Goal: Task Accomplishment & Management: Contribute content

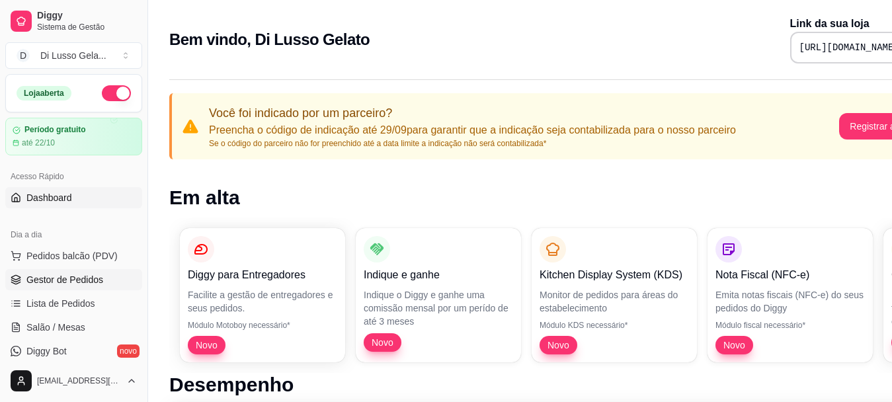
click at [76, 278] on span "Gestor de Pedidos" at bounding box center [64, 279] width 77 height 13
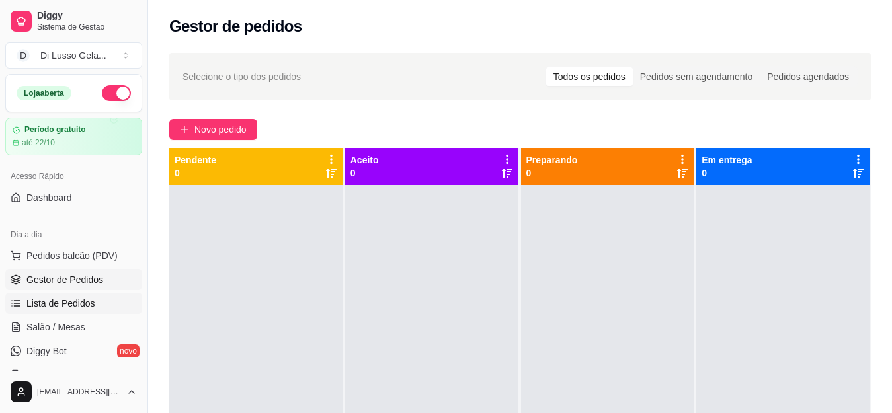
click at [83, 308] on span "Lista de Pedidos" at bounding box center [60, 303] width 69 height 13
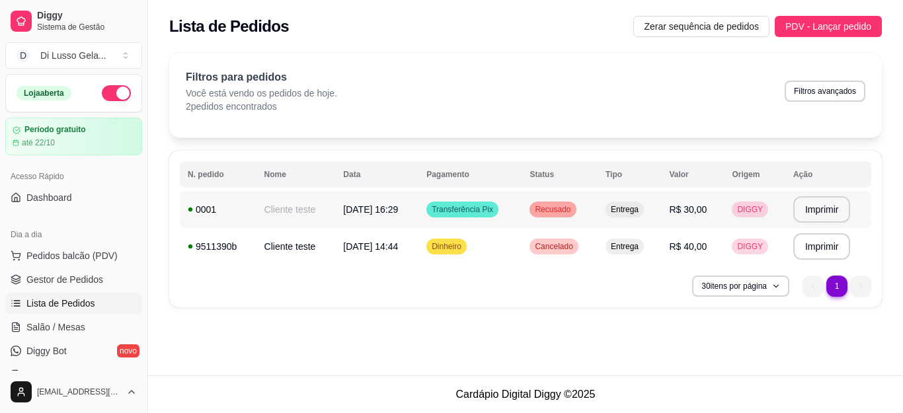
click at [753, 207] on span "DIGGY" at bounding box center [750, 209] width 31 height 11
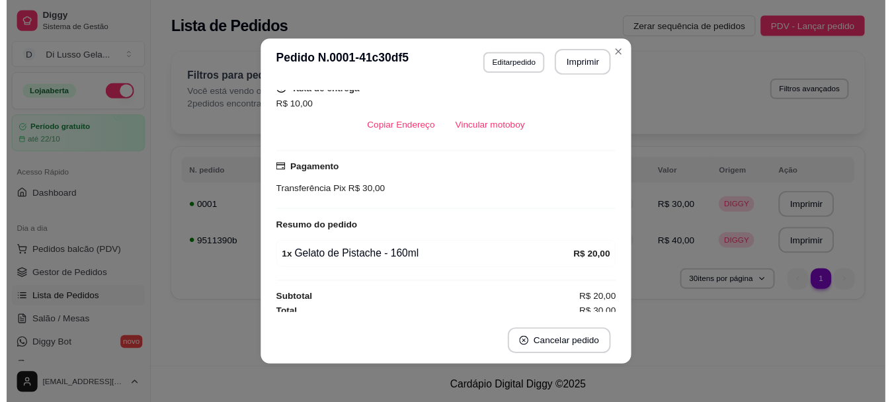
scroll to position [286, 0]
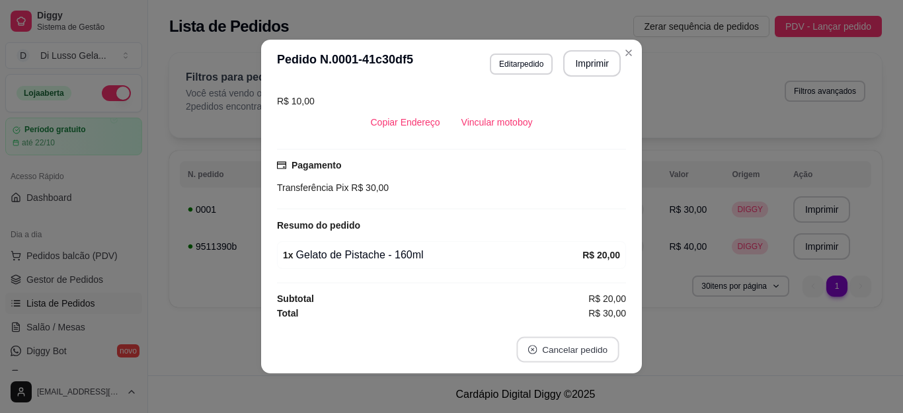
click at [553, 349] on button "Cancelar pedido" at bounding box center [567, 350] width 103 height 26
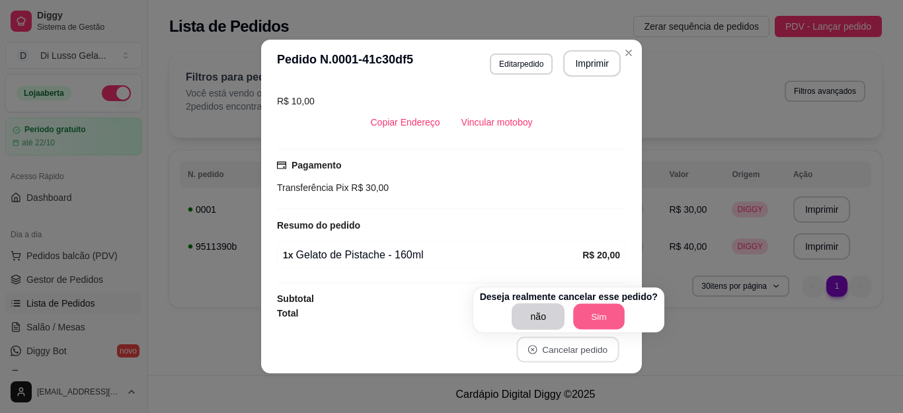
click at [588, 317] on button "Sim" at bounding box center [599, 317] width 52 height 26
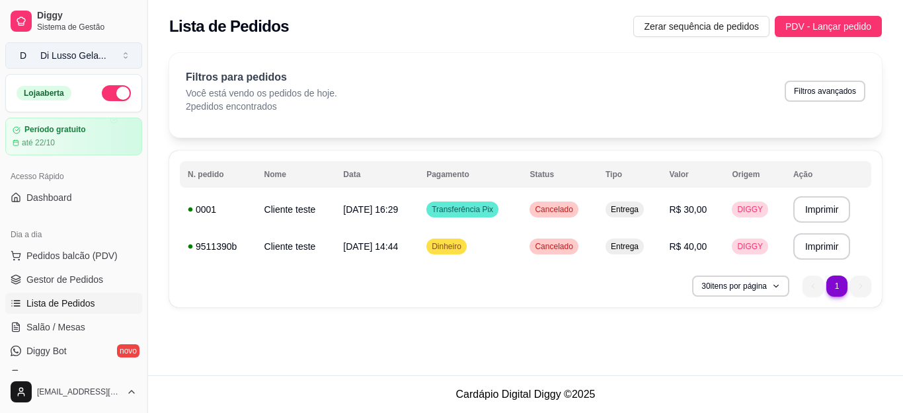
click at [129, 52] on button "D [PERSON_NAME] Gela ..." at bounding box center [73, 55] width 137 height 26
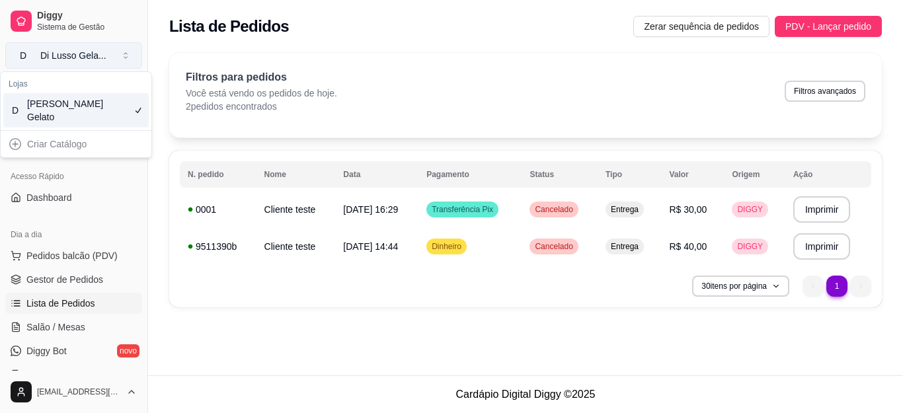
click at [134, 57] on button "D [PERSON_NAME] Gela ..." at bounding box center [73, 55] width 137 height 26
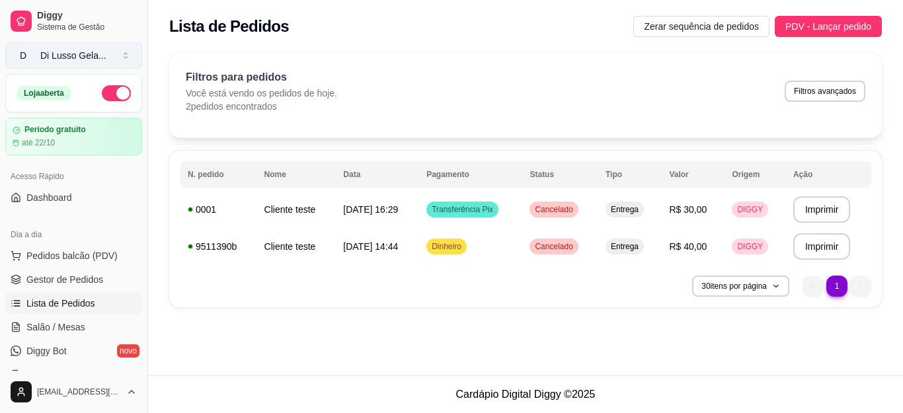
click at [134, 57] on button "D [PERSON_NAME] Gela ..." at bounding box center [73, 55] width 137 height 26
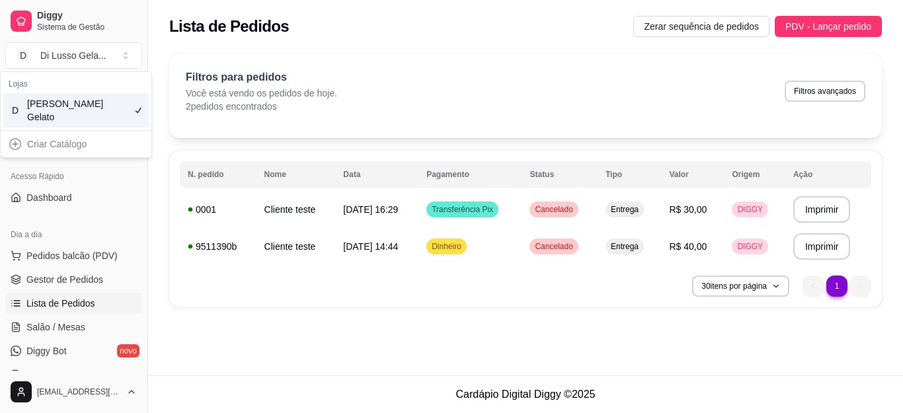
click at [79, 148] on div "Criar Catálogo" at bounding box center [75, 144] width 145 height 21
click at [13, 147] on div "Criar Catálogo" at bounding box center [75, 144] width 145 height 21
click at [127, 54] on button "D [PERSON_NAME] Gela ..." at bounding box center [73, 55] width 137 height 26
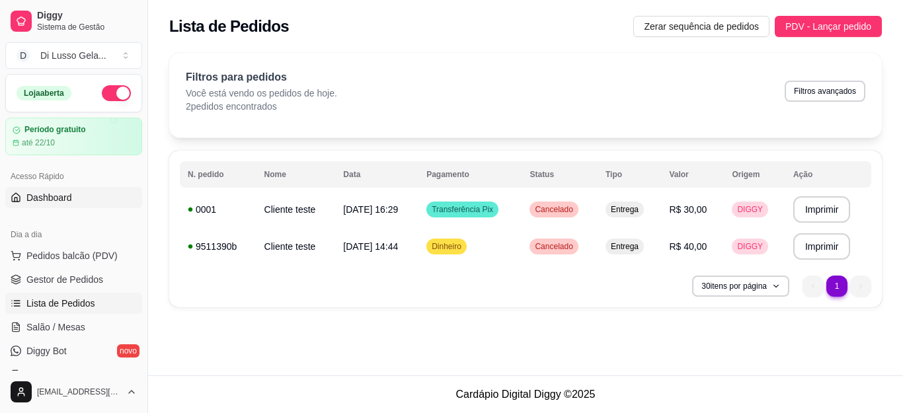
click at [83, 197] on link "Dashboard" at bounding box center [73, 197] width 137 height 21
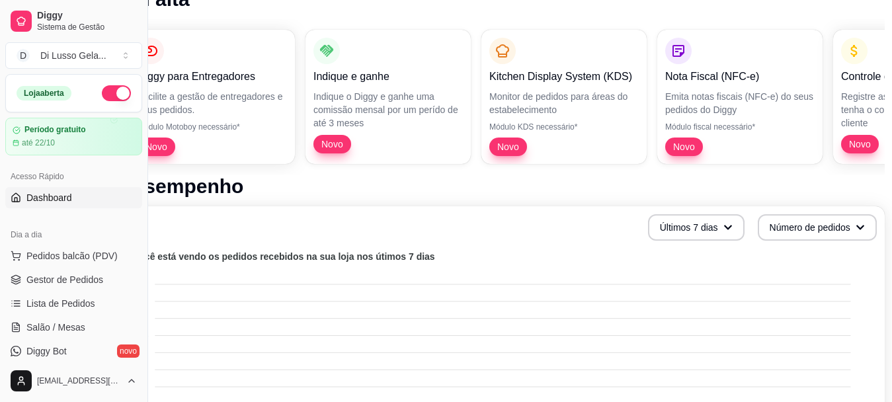
scroll to position [198, 61]
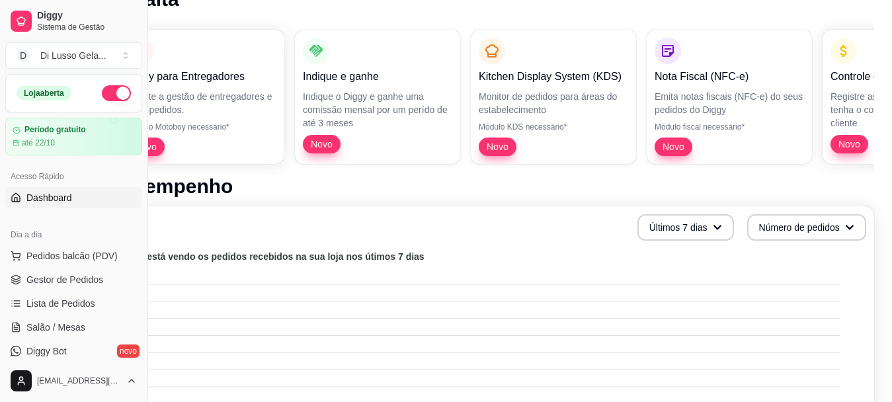
click at [749, 91] on div "Diggy para Entregadores Facilite a gestão de entregadores e seus pedidos. Módul…" at bounding box center [491, 96] width 766 height 155
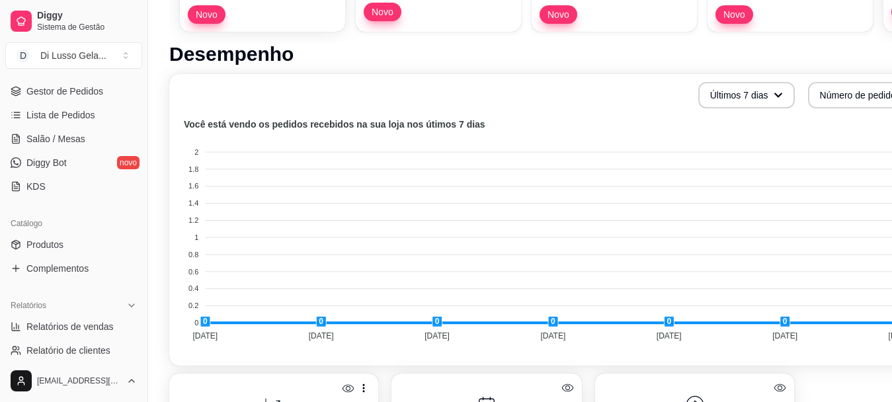
scroll to position [198, 0]
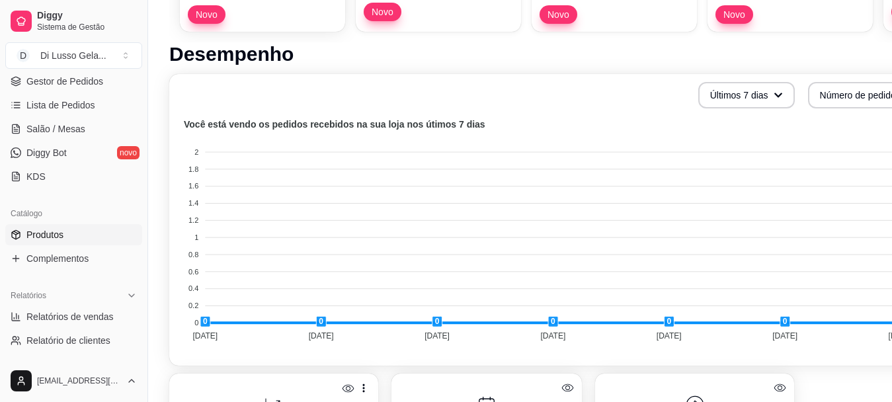
click at [43, 232] on span "Produtos" at bounding box center [44, 234] width 37 height 13
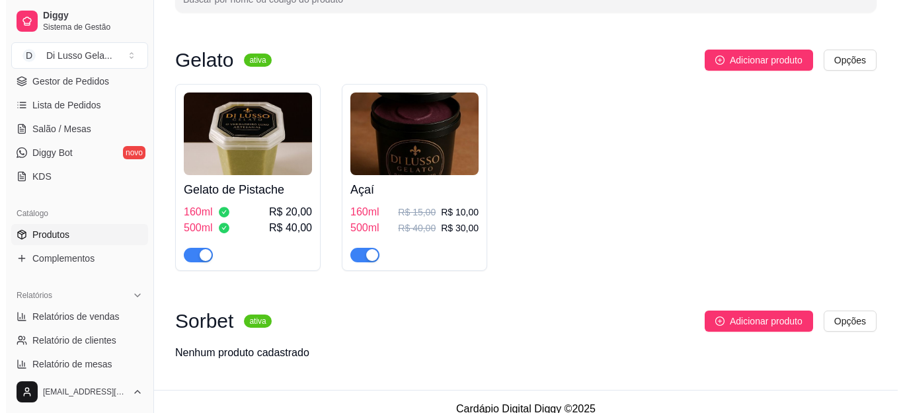
scroll to position [114, 0]
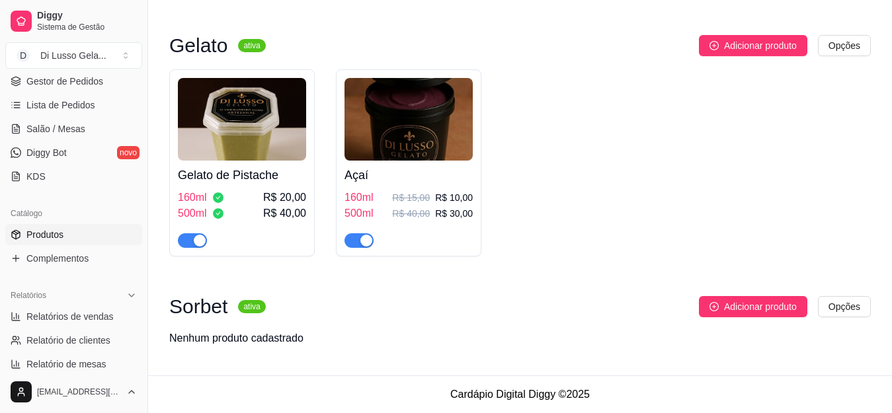
click at [405, 127] on img at bounding box center [409, 119] width 128 height 83
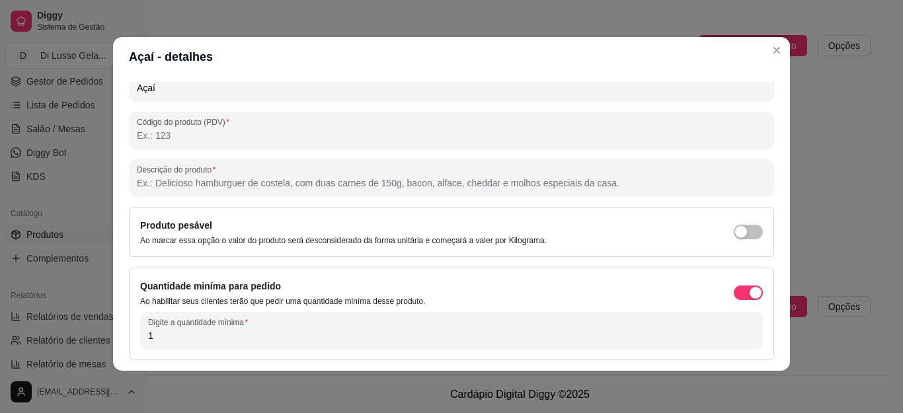
scroll to position [175, 0]
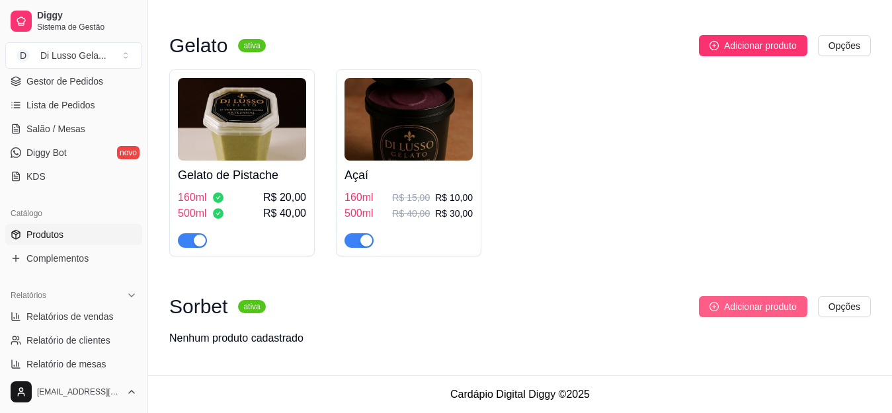
click at [757, 306] on span "Adicionar produto" at bounding box center [760, 307] width 73 height 15
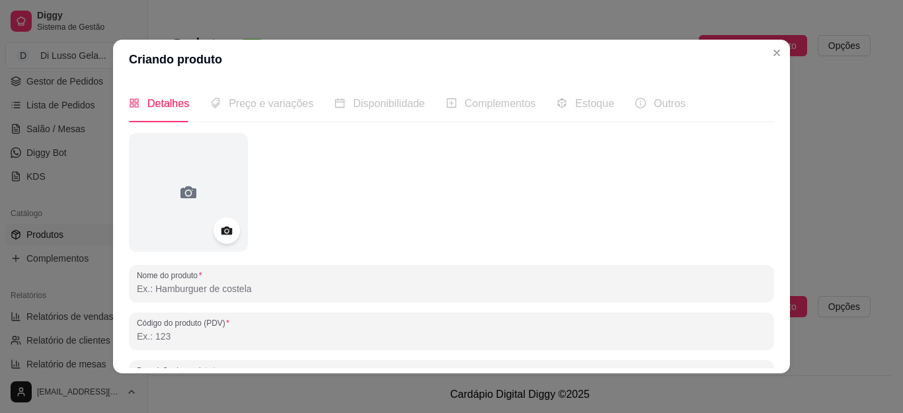
click at [263, 292] on input "Nome do produto" at bounding box center [452, 288] width 630 height 13
type input "c"
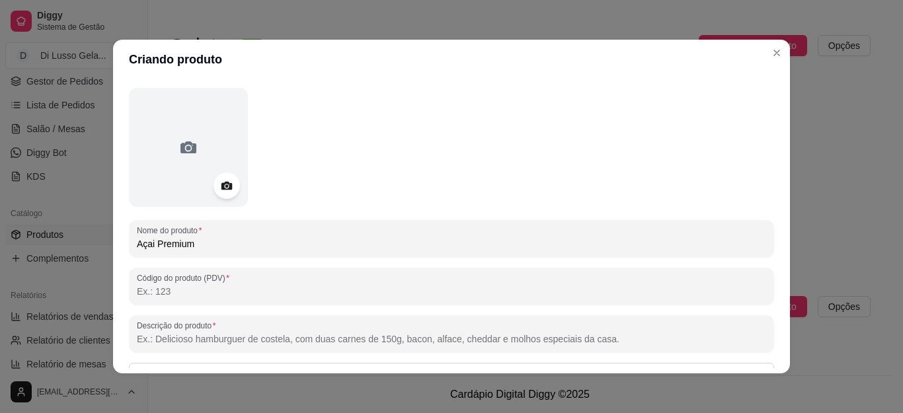
scroll to position [132, 0]
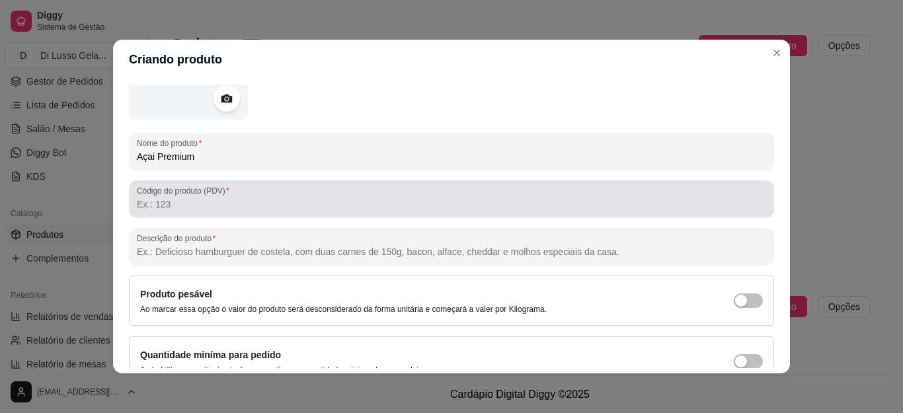
type input "Açai Premium"
click at [329, 226] on div "Nome do produto Açai Premium Código do produto (PDV) Descrição do produto Produ…" at bounding box center [451, 218] width 645 height 434
click at [327, 206] on input "Código do produto (PDV)" at bounding box center [452, 204] width 630 height 13
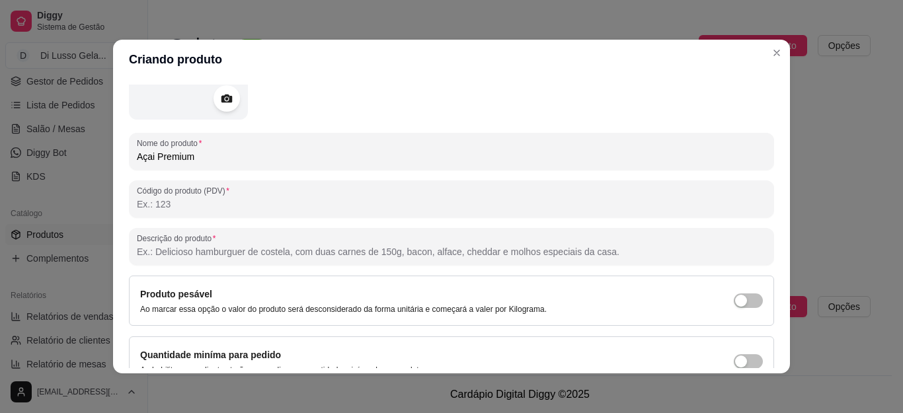
click at [308, 251] on input "Descrição do produto" at bounding box center [452, 251] width 630 height 13
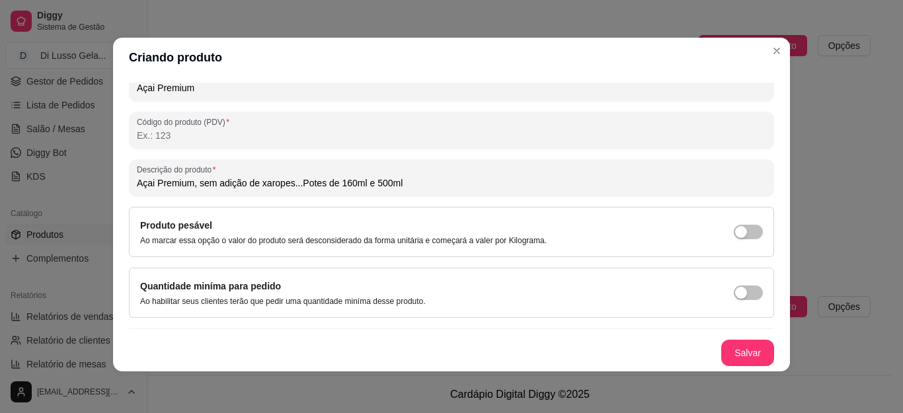
scroll to position [3, 0]
type input "Açai Premium, sem adição de xaropes...Potes de 160ml e 500ml"
click at [737, 294] on span "button" at bounding box center [748, 292] width 29 height 15
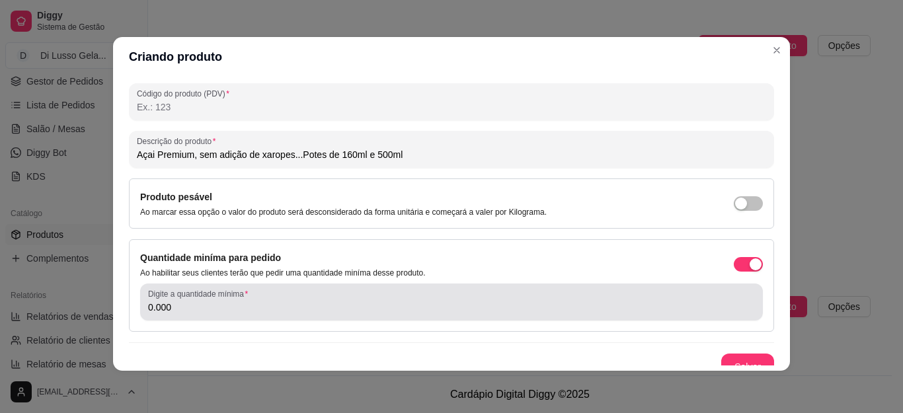
scroll to position [241, 0]
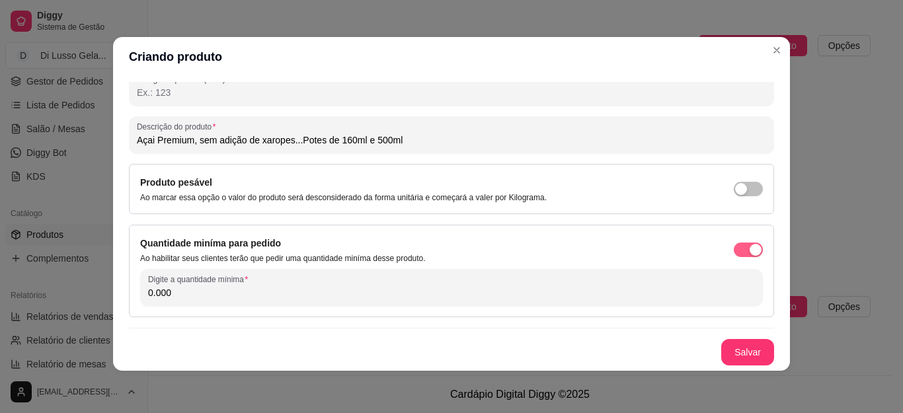
click at [734, 252] on span "button" at bounding box center [748, 250] width 29 height 15
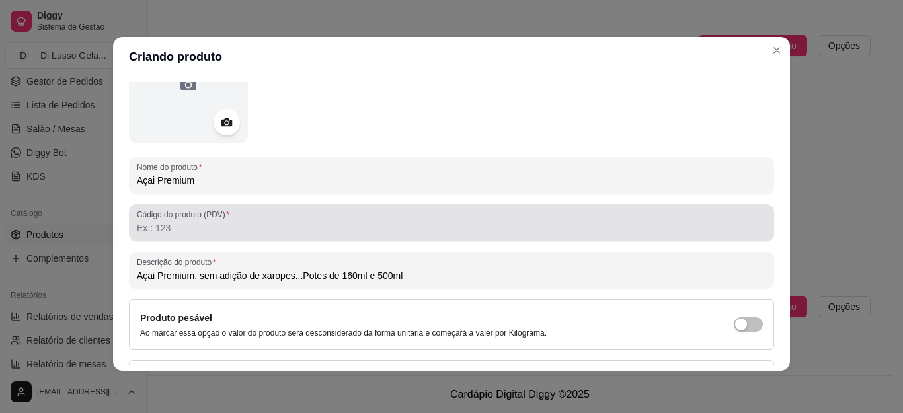
scroll to position [199, 0]
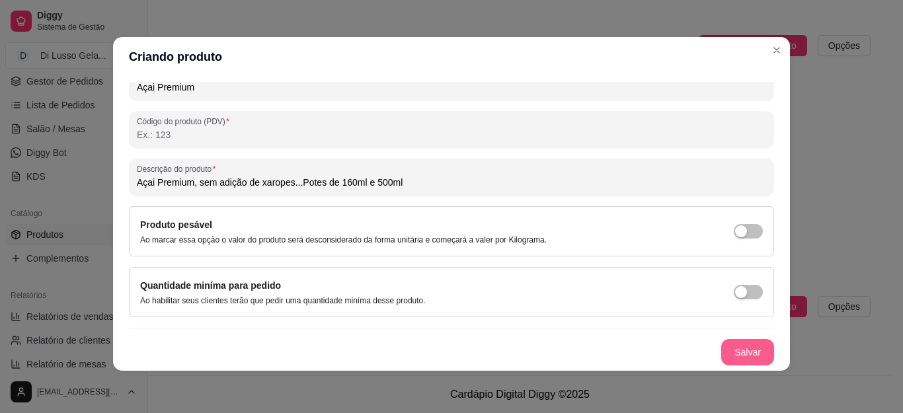
click at [730, 353] on button "Salvar" at bounding box center [747, 352] width 53 height 26
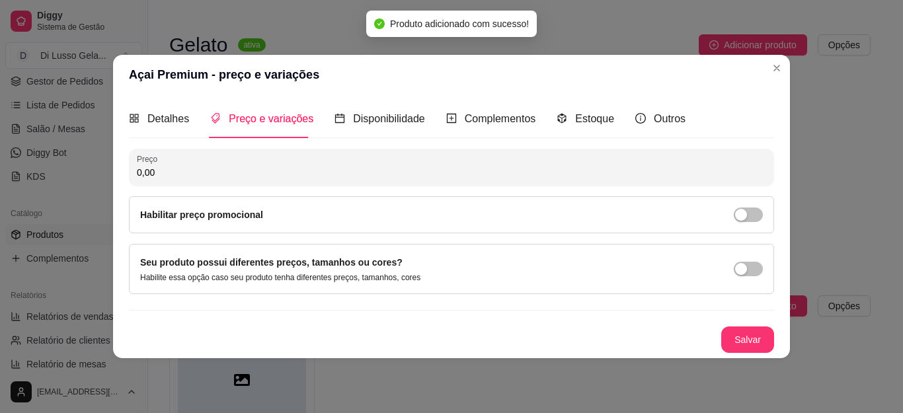
scroll to position [0, 0]
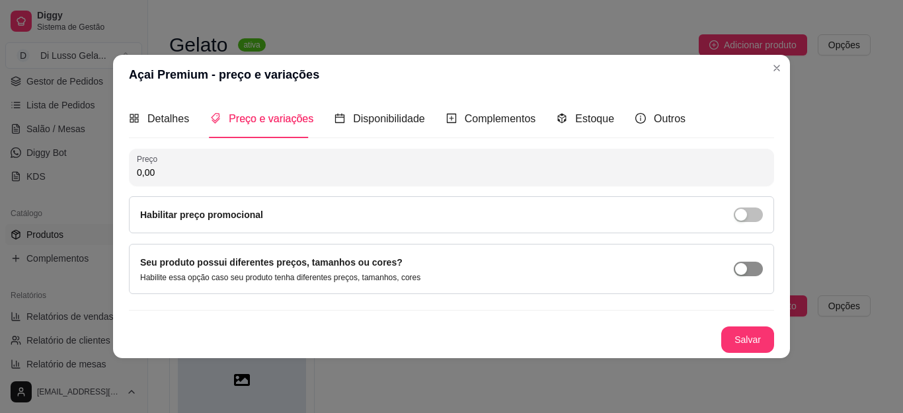
click at [751, 273] on span "button" at bounding box center [748, 269] width 29 height 15
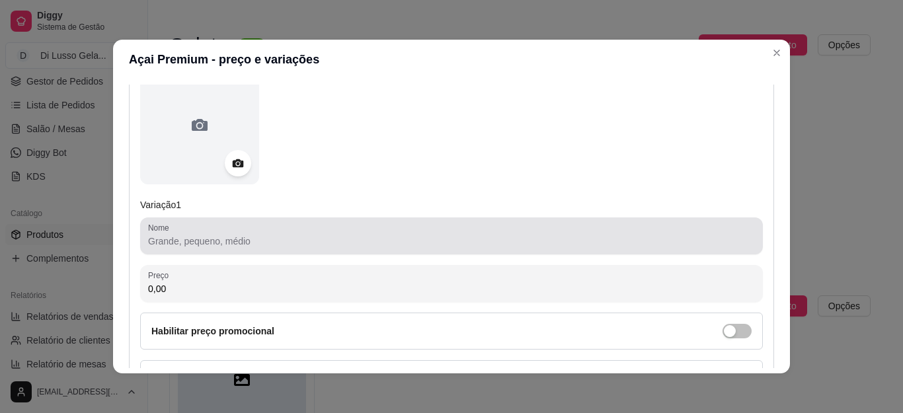
scroll to position [198, 0]
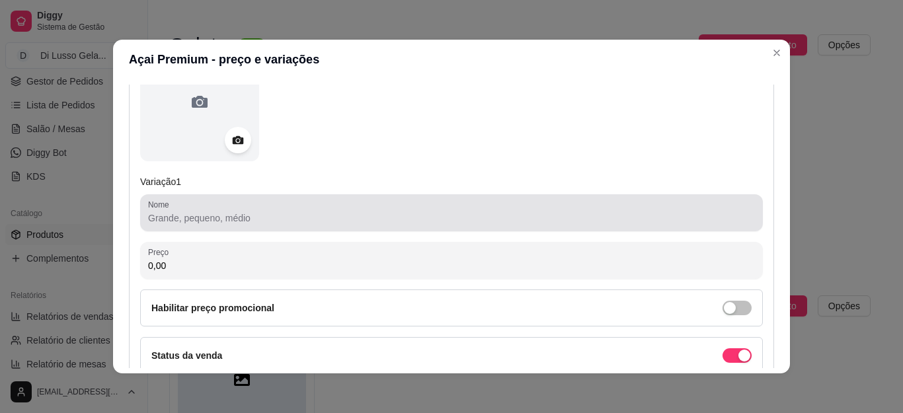
click at [276, 222] on input "Nome" at bounding box center [451, 218] width 607 height 13
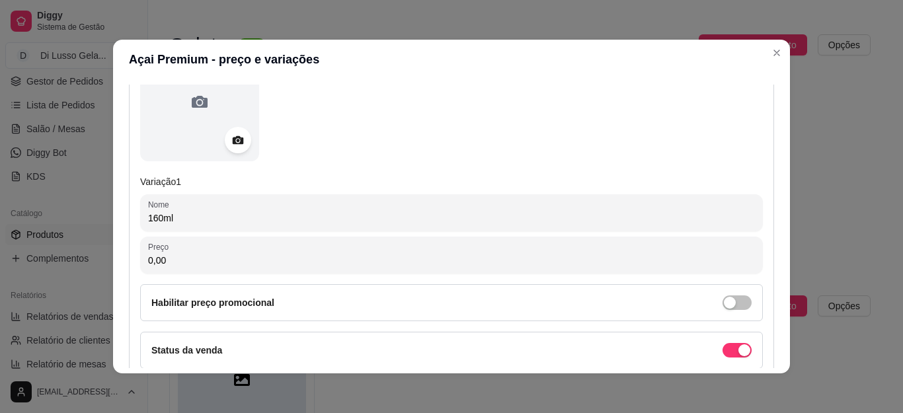
type input "160ml"
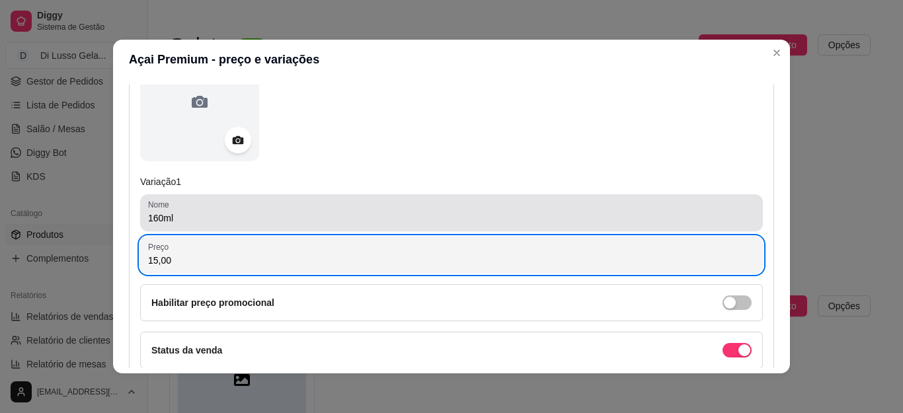
type input "15,00"
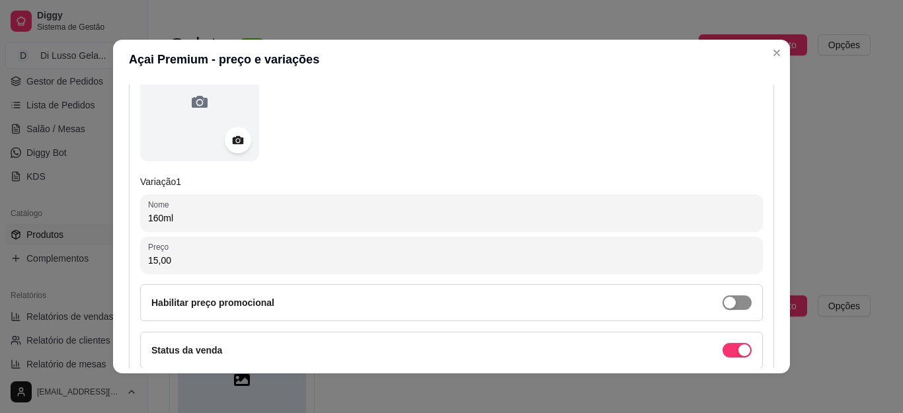
click at [725, 300] on span "button" at bounding box center [737, 303] width 29 height 15
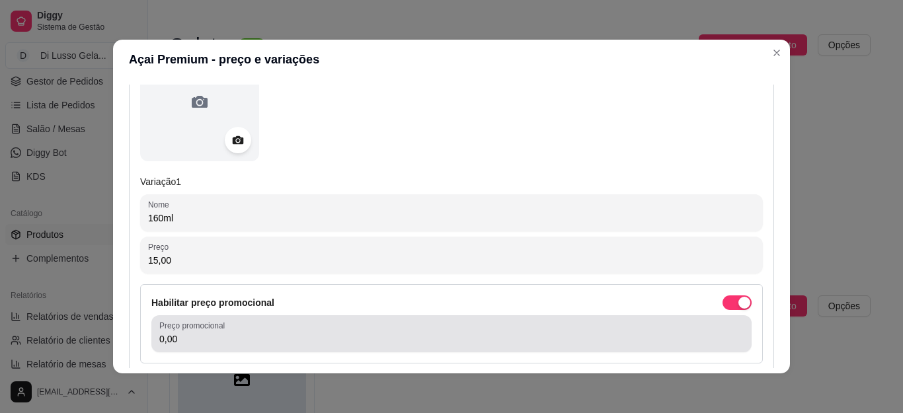
click at [207, 345] on input "0,00" at bounding box center [451, 339] width 585 height 13
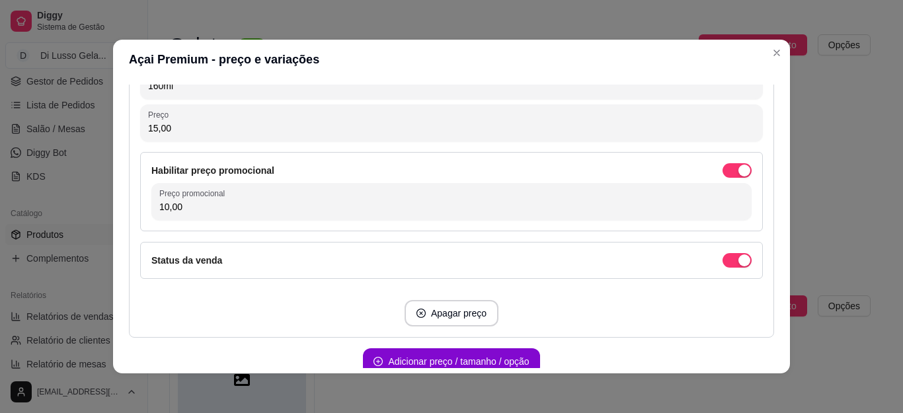
scroll to position [396, 0]
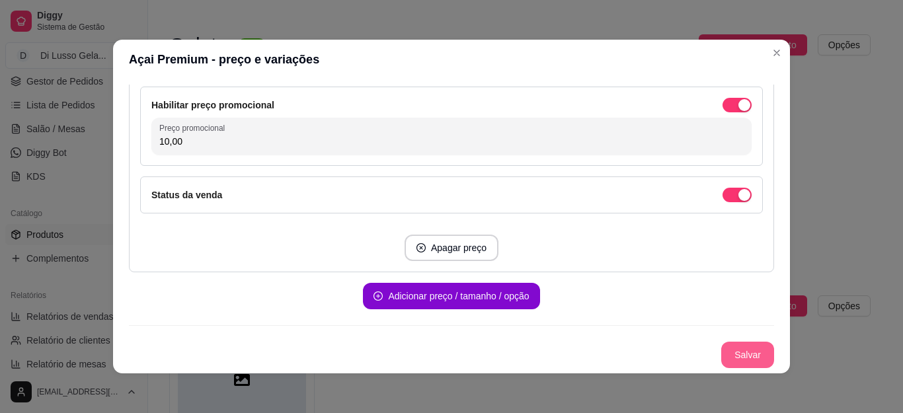
type input "10,00"
click at [721, 357] on button "Salvar" at bounding box center [747, 355] width 53 height 26
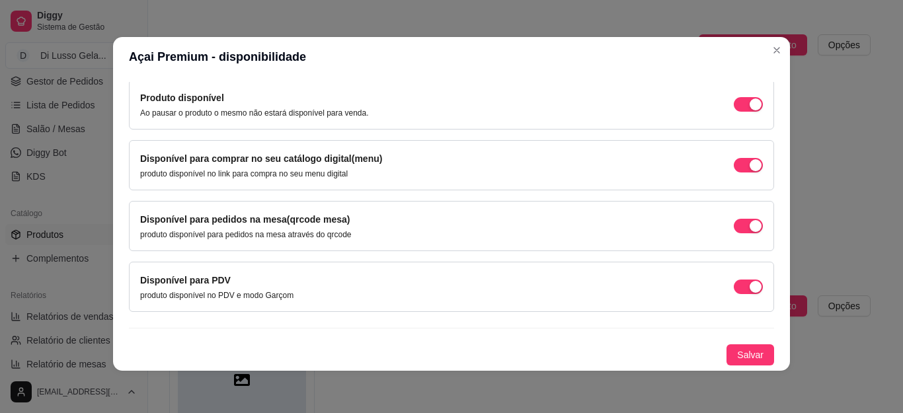
scroll to position [0, 0]
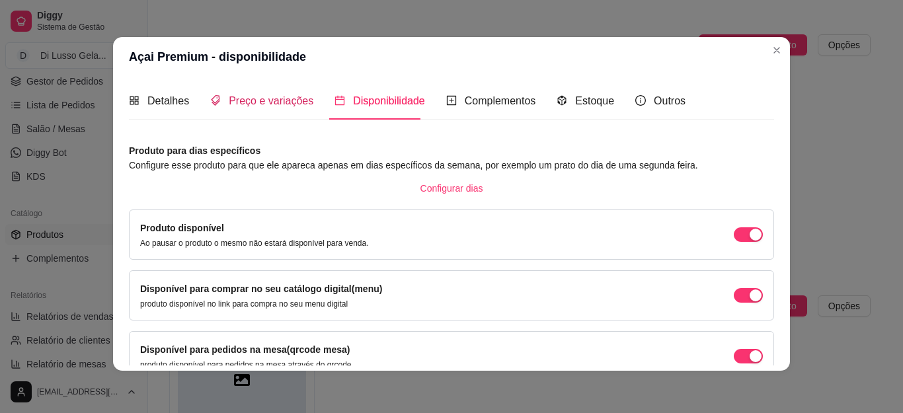
click at [287, 104] on span "Preço e variações" at bounding box center [271, 100] width 85 height 11
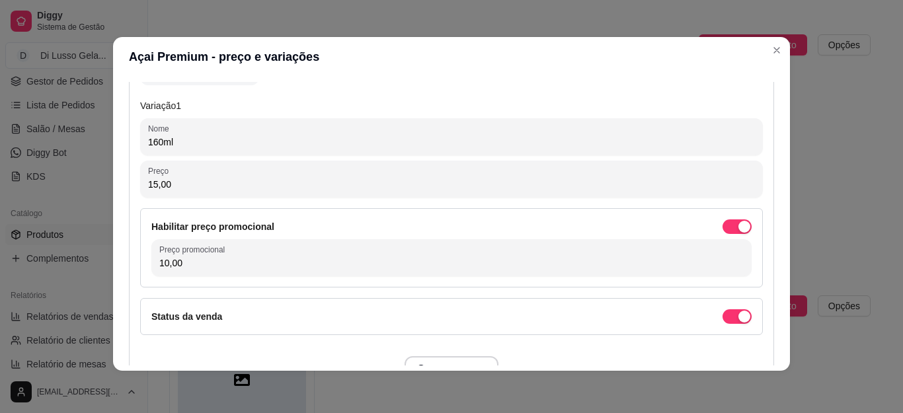
scroll to position [396, 0]
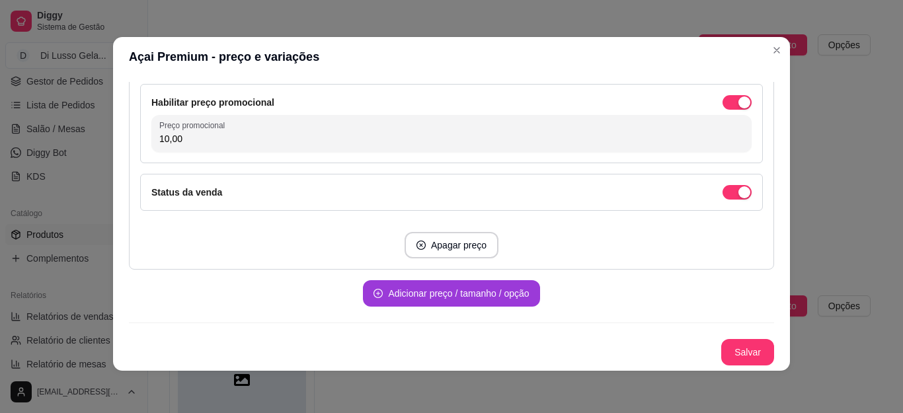
click at [414, 292] on button "Adicionar preço / tamanho / opção" at bounding box center [451, 293] width 177 height 26
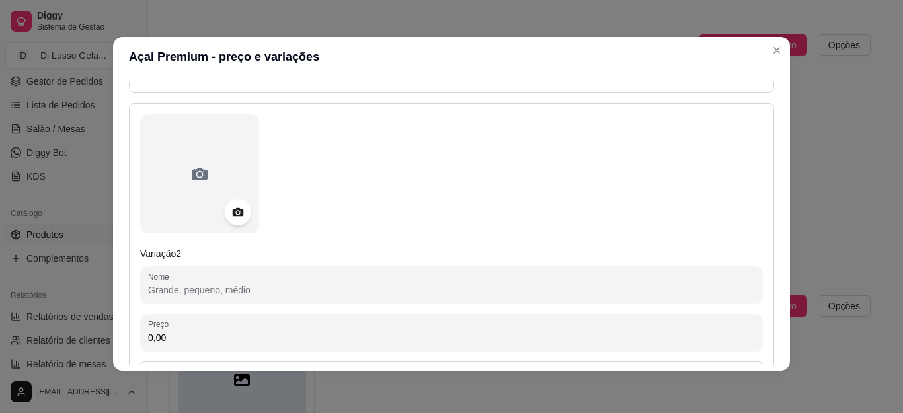
scroll to position [595, 0]
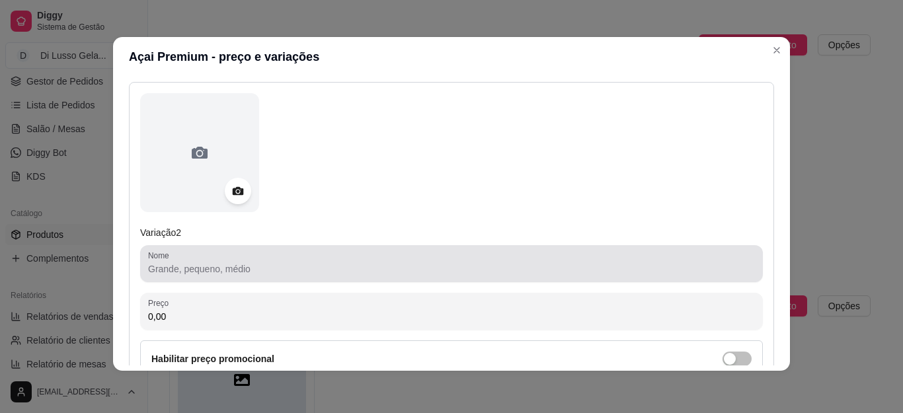
click at [231, 271] on input "Nome" at bounding box center [451, 269] width 607 height 13
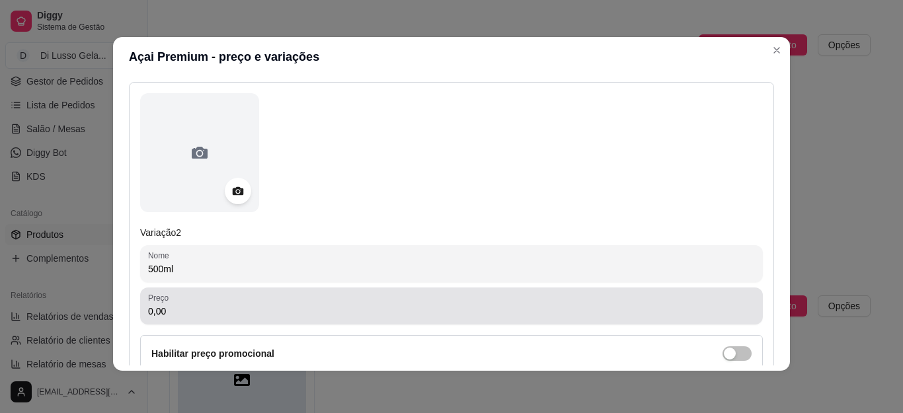
type input "500ml"
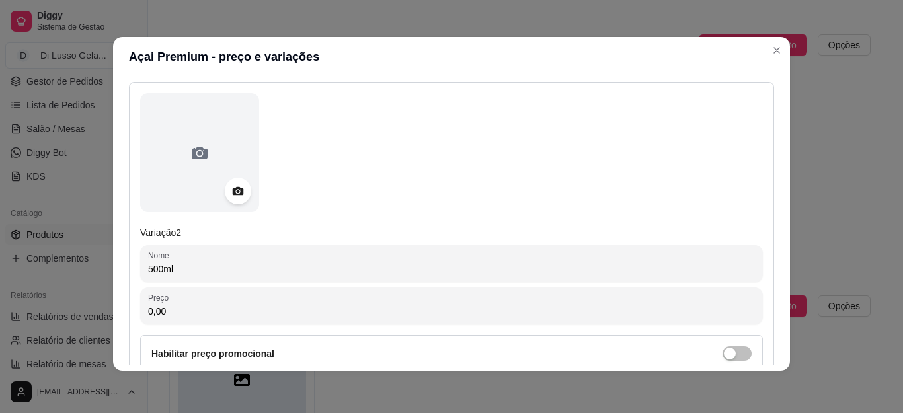
click at [243, 306] on input "0,00" at bounding box center [451, 311] width 607 height 13
type input "40,00"
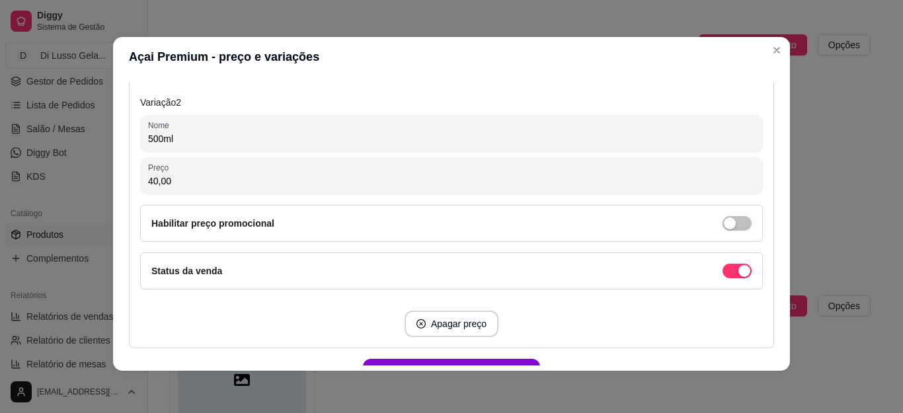
scroll to position [727, 0]
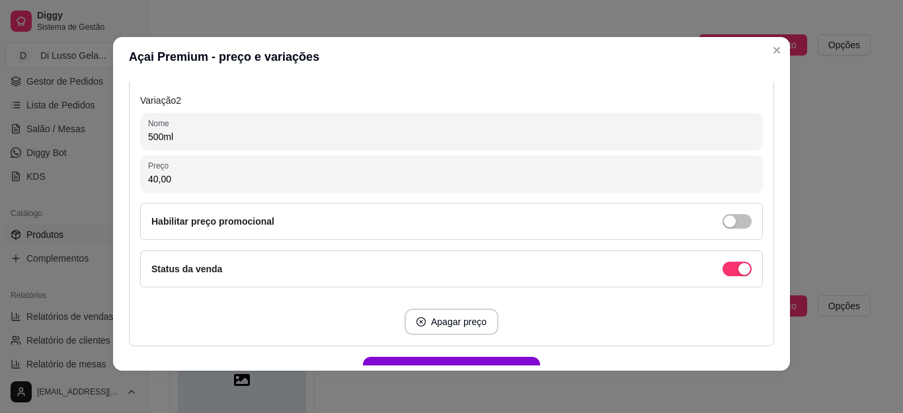
click at [237, 222] on label "Habilitar preço promocional" at bounding box center [212, 221] width 123 height 11
click at [724, 227] on span "button" at bounding box center [737, 221] width 29 height 15
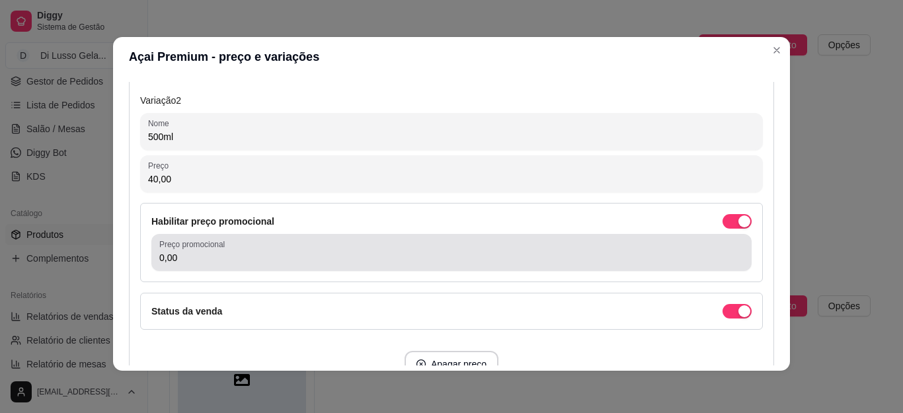
click at [243, 259] on input "0,00" at bounding box center [451, 257] width 585 height 13
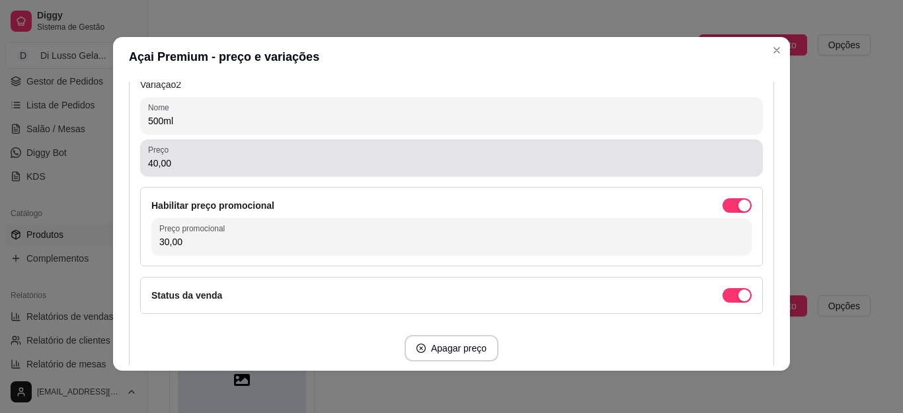
scroll to position [846, 0]
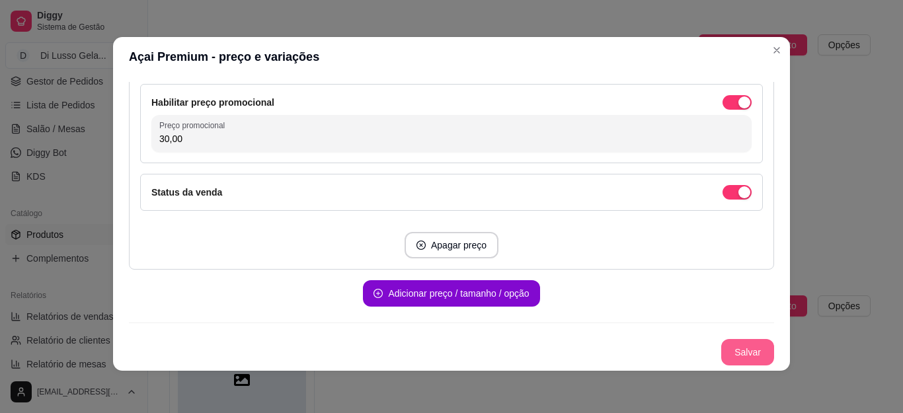
type input "30,00"
click at [726, 352] on button "Salvar" at bounding box center [747, 352] width 53 height 26
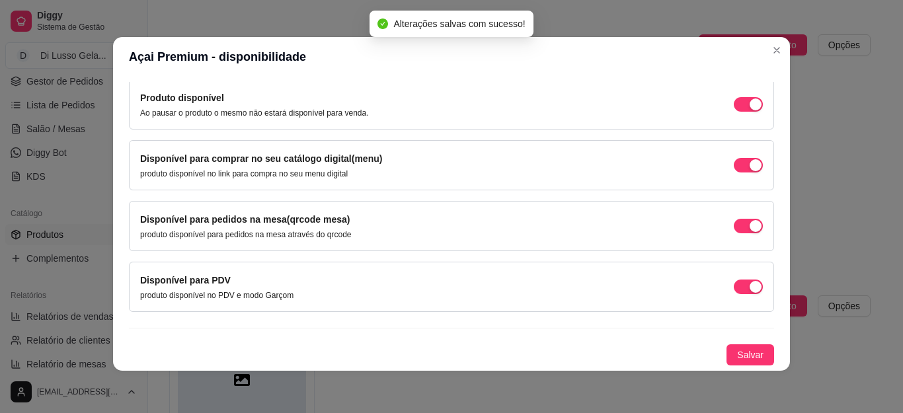
scroll to position [0, 0]
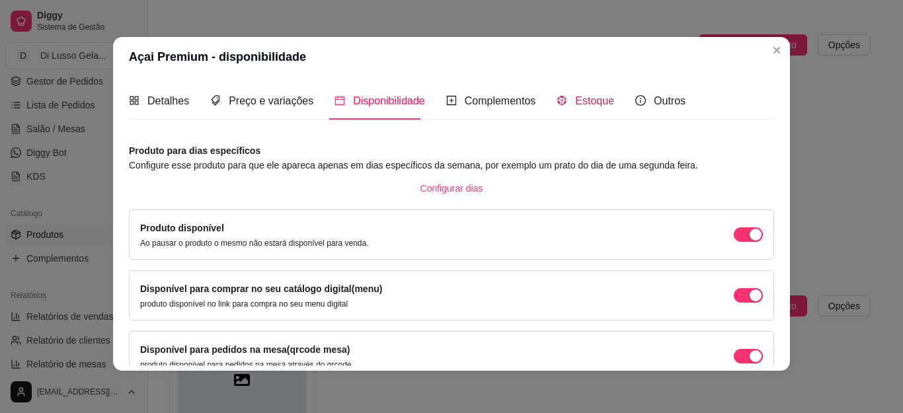
click at [575, 104] on span "Estoque" at bounding box center [594, 100] width 39 height 11
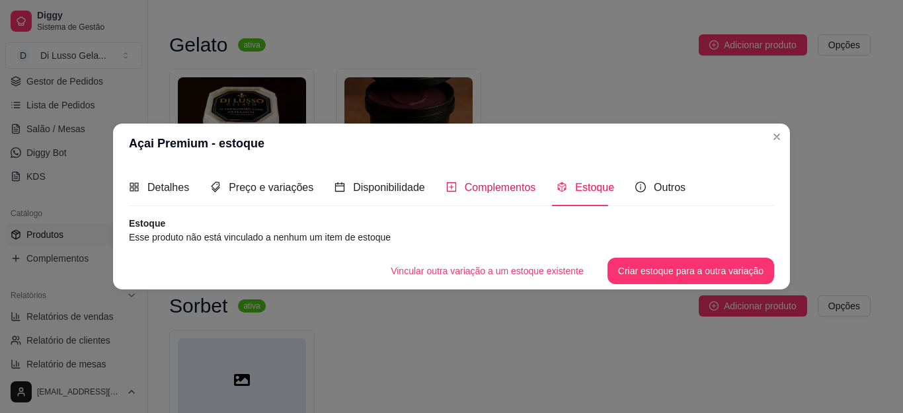
click at [492, 183] on span "Complementos" at bounding box center [500, 187] width 71 height 11
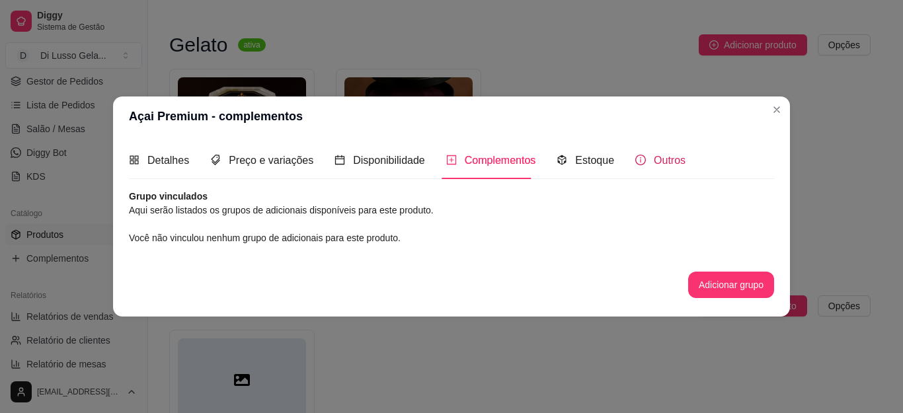
click at [647, 166] on div "Outros" at bounding box center [661, 160] width 50 height 17
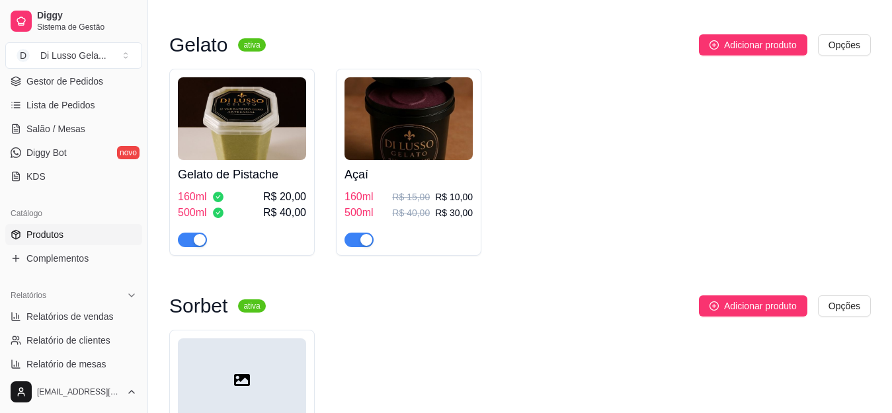
click at [409, 126] on img at bounding box center [409, 118] width 128 height 83
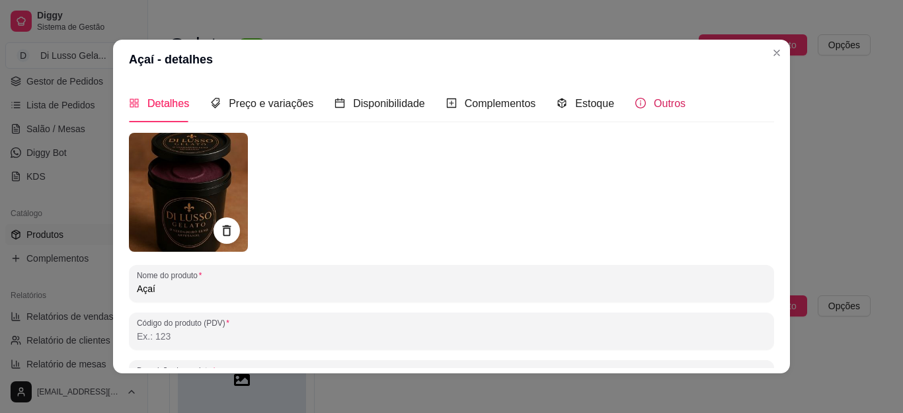
click at [654, 104] on span "Outros" at bounding box center [670, 103] width 32 height 11
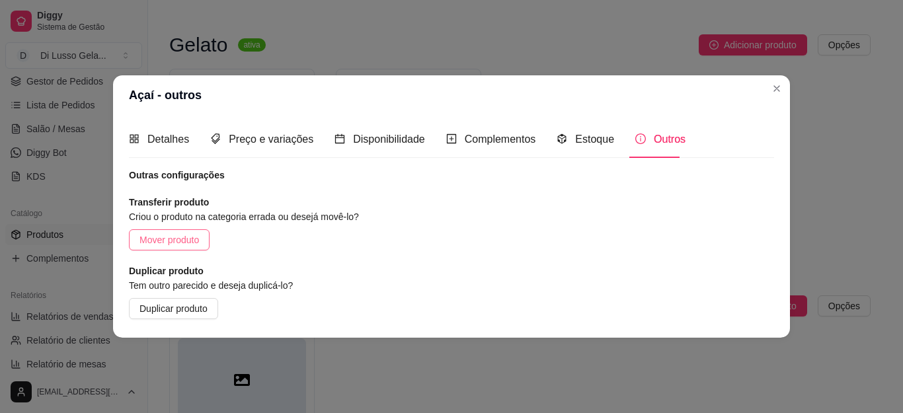
click at [163, 237] on span "Mover produto" at bounding box center [170, 240] width 60 height 15
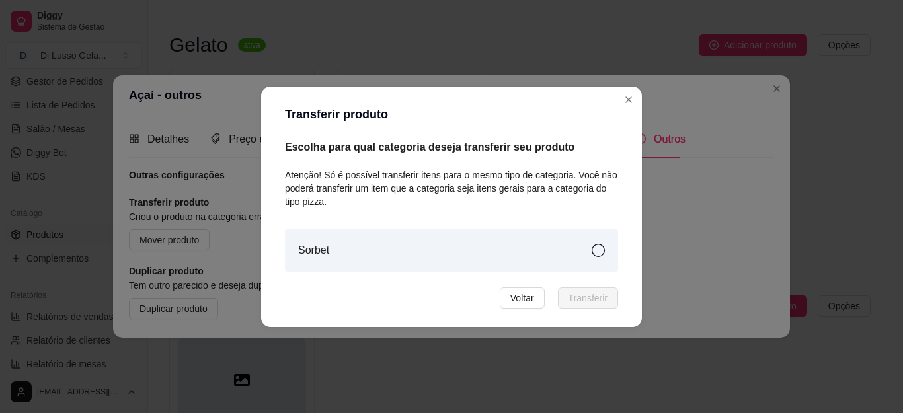
click at [598, 251] on icon at bounding box center [598, 250] width 13 height 13
click at [581, 294] on span "Transferir" at bounding box center [588, 298] width 39 height 15
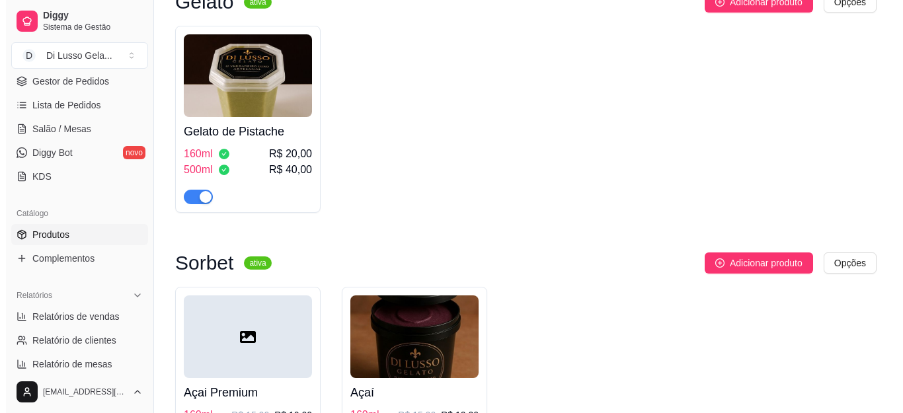
scroll to position [180, 0]
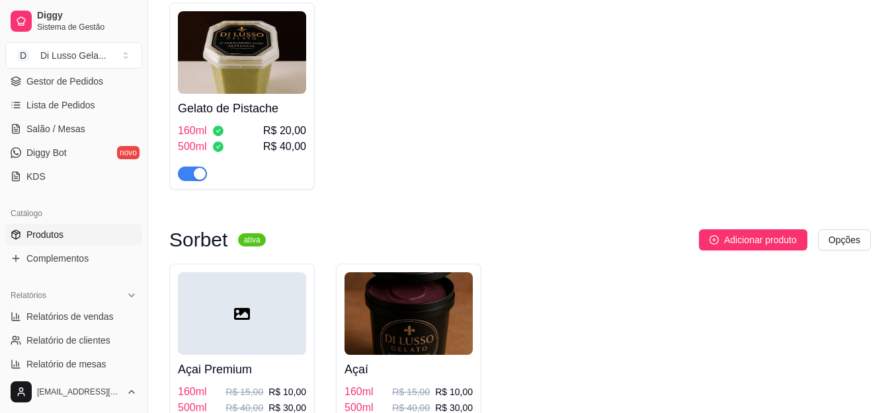
click at [206, 324] on div at bounding box center [242, 313] width 128 height 83
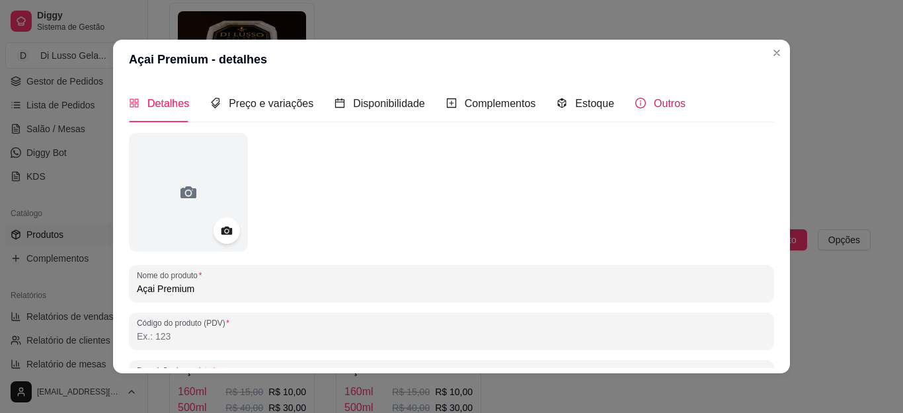
click at [655, 101] on span "Outros" at bounding box center [670, 103] width 32 height 11
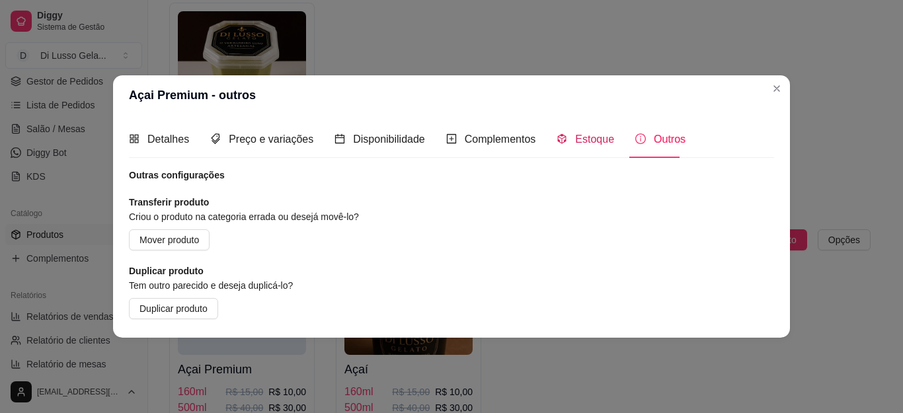
click at [579, 134] on span "Estoque" at bounding box center [594, 139] width 39 height 11
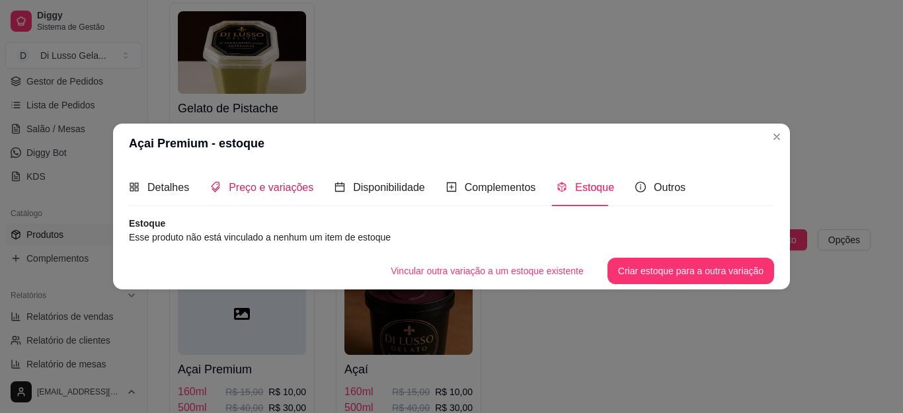
click at [283, 185] on span "Preço e variações" at bounding box center [271, 187] width 85 height 11
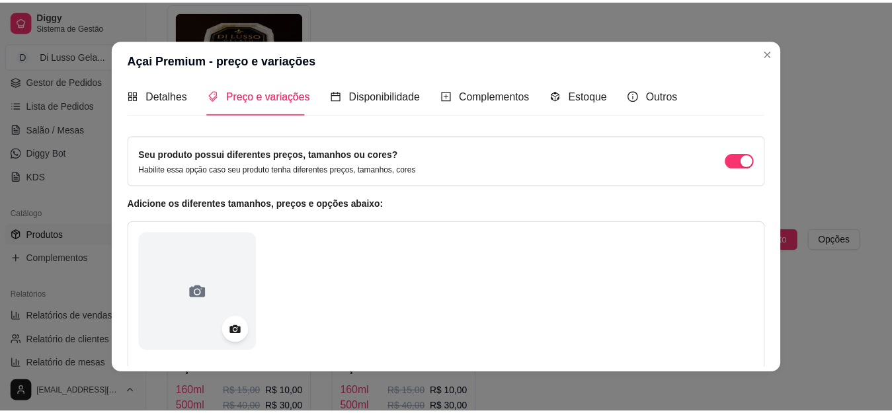
scroll to position [0, 0]
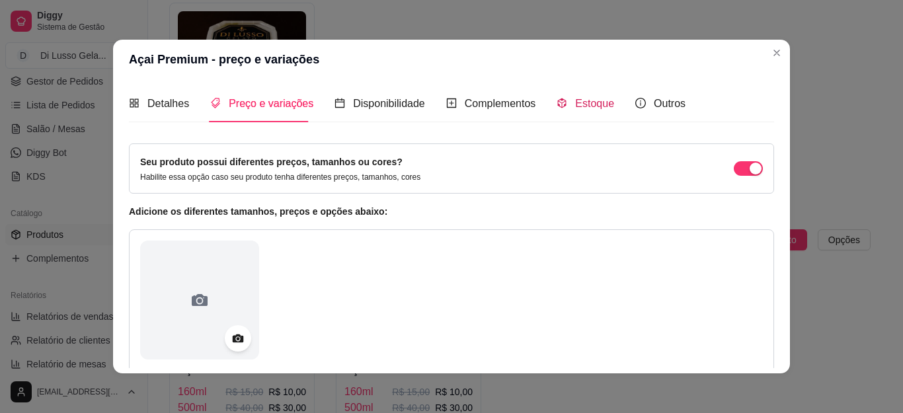
click at [557, 102] on icon "code-sandbox" at bounding box center [562, 103] width 11 height 11
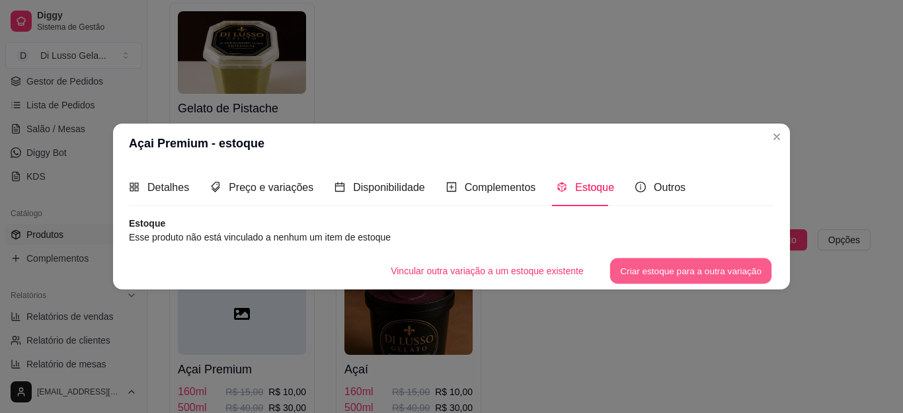
click at [678, 269] on button "Criar estoque para a outra variação" at bounding box center [691, 272] width 162 height 26
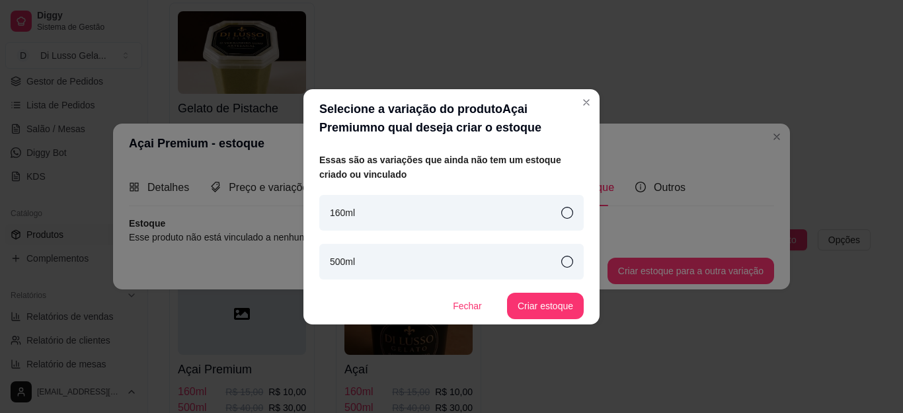
click at [566, 206] on div "160ml" at bounding box center [451, 213] width 265 height 36
click at [577, 218] on div "160ml" at bounding box center [451, 213] width 265 height 36
click at [570, 211] on icon at bounding box center [567, 213] width 12 height 12
click at [545, 298] on button "Criar estoque" at bounding box center [546, 306] width 75 height 26
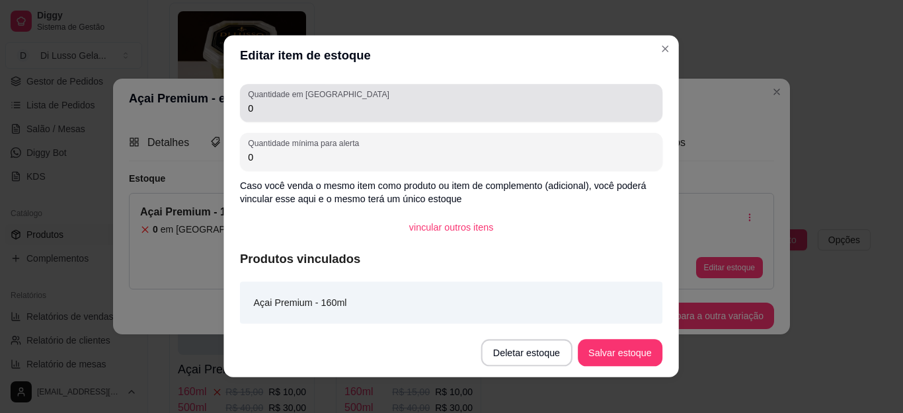
click at [589, 103] on div "0" at bounding box center [452, 103] width 407 height 27
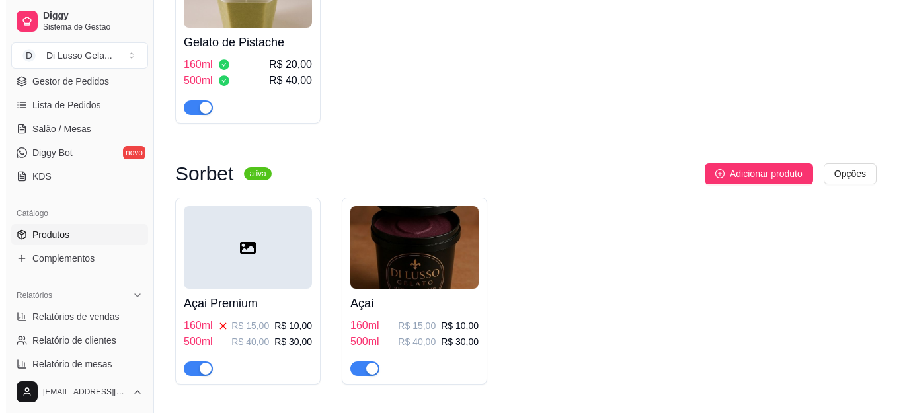
scroll to position [286, 0]
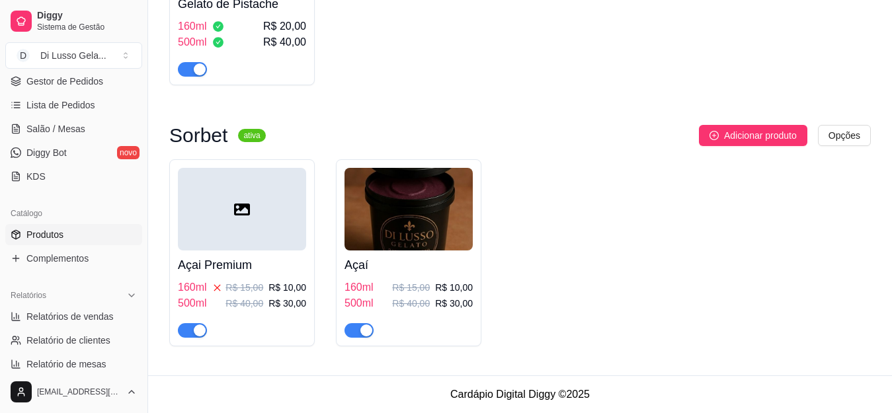
click at [241, 186] on div at bounding box center [242, 209] width 128 height 83
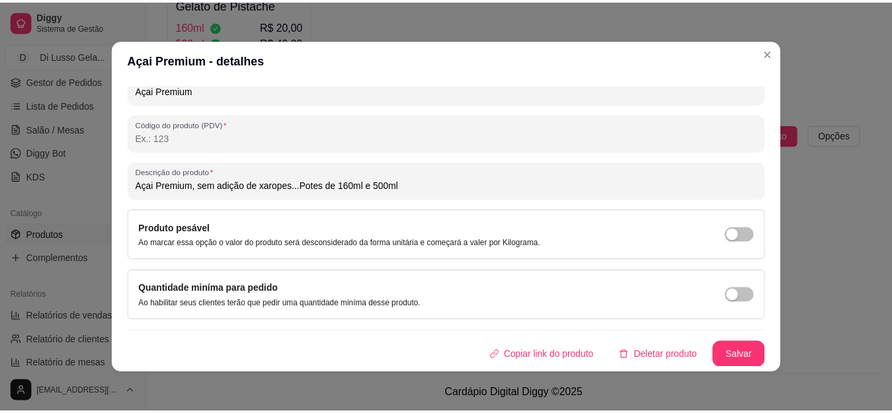
scroll to position [199, 0]
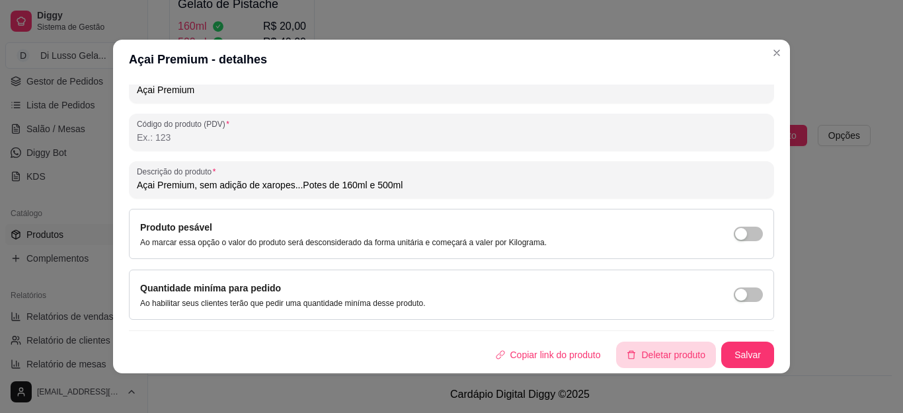
click at [649, 362] on button "Deletar produto" at bounding box center [666, 355] width 100 height 26
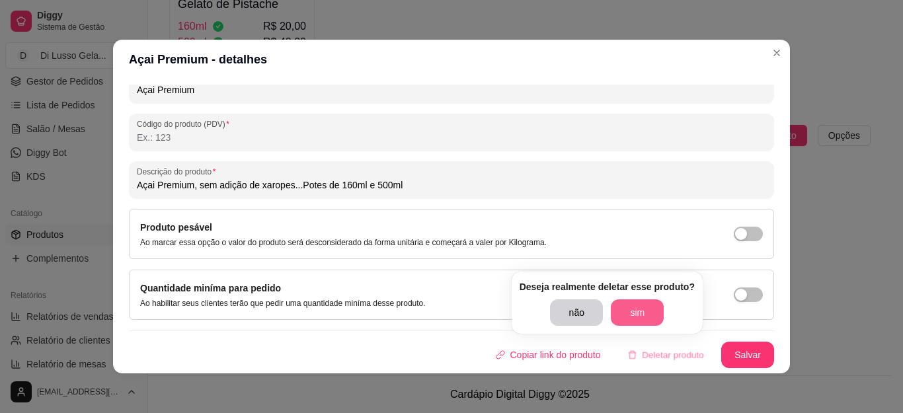
click at [629, 311] on button "sim" at bounding box center [637, 313] width 53 height 26
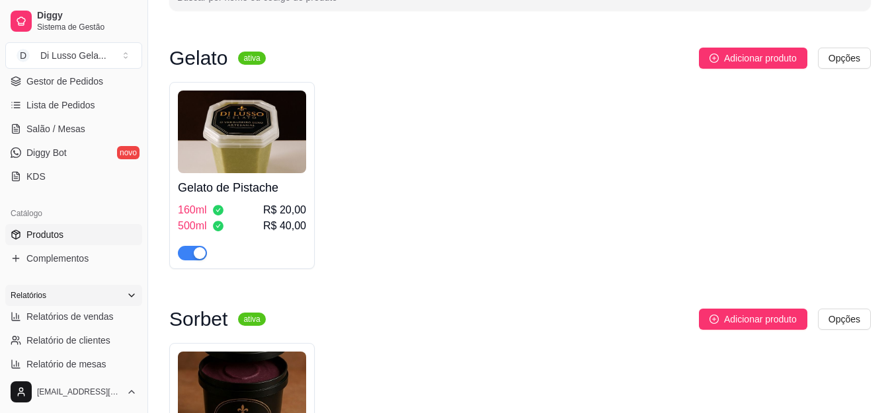
scroll to position [132, 0]
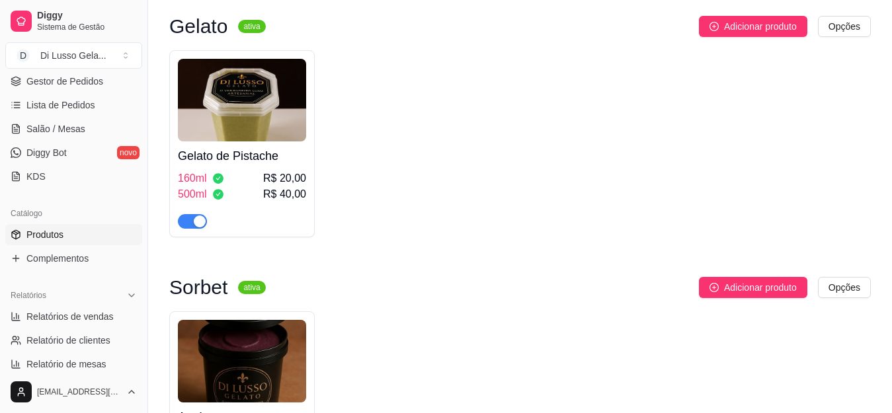
drag, startPoint x: 145, startPoint y: 222, endPoint x: 153, endPoint y: 259, distance: 37.9
click at [153, 259] on div "Diggy Sistema de Gestão D Di Lusso Gela ... Loja aberta Período gratuito até 22…" at bounding box center [446, 217] width 892 height 698
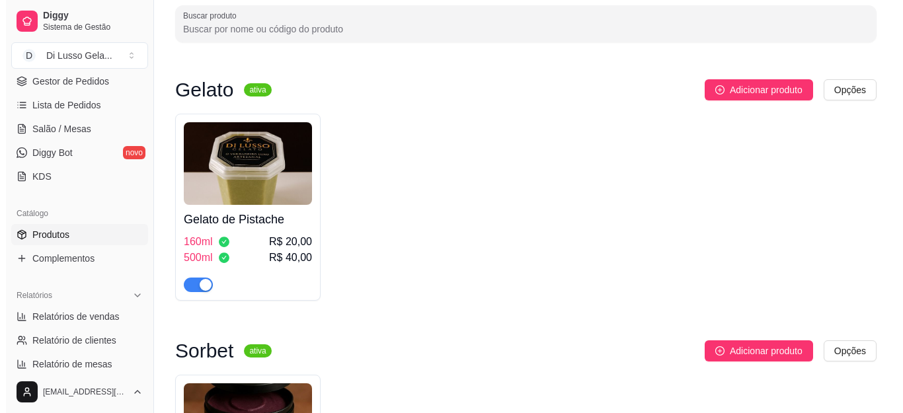
scroll to position [66, 0]
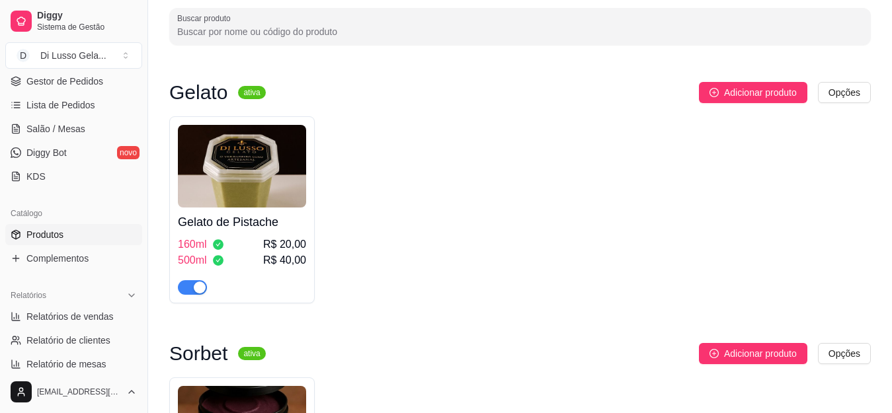
click at [251, 163] on img at bounding box center [242, 166] width 128 height 83
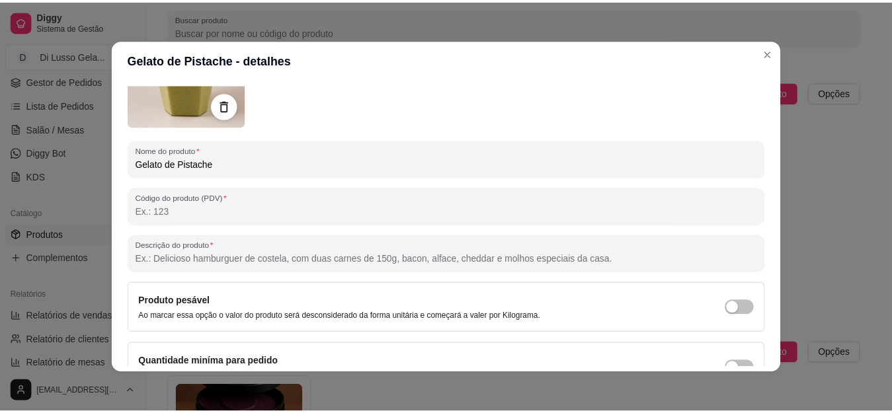
scroll to position [1, 0]
